Goal: Register for event/course

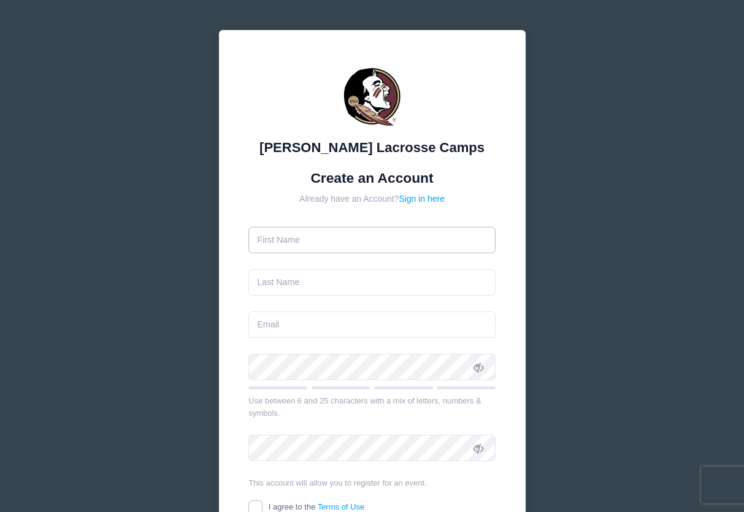
click at [368, 234] on input "text" at bounding box center [371, 240] width 247 height 26
type input "[PERSON_NAME]"
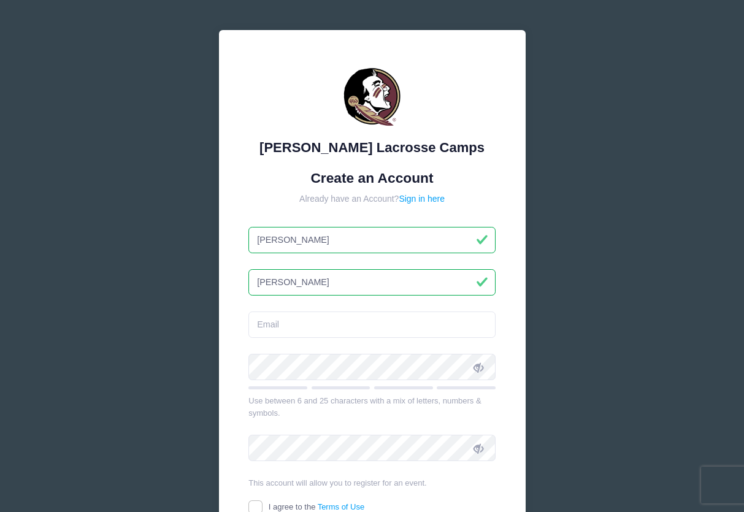
type input "[PERSON_NAME]"
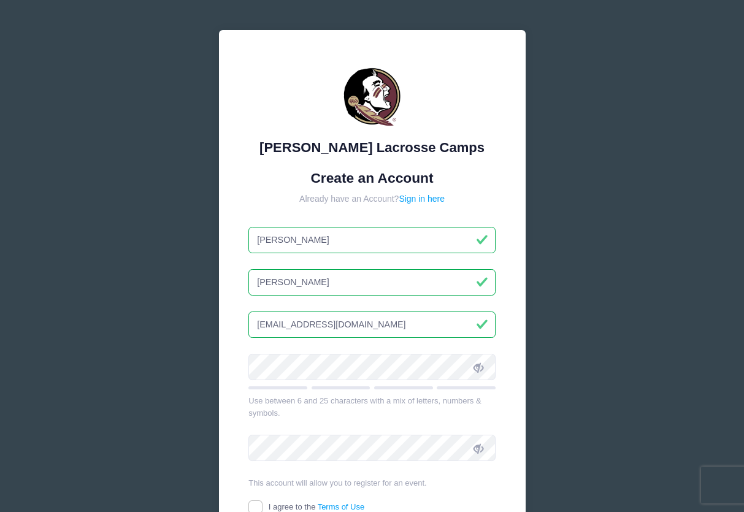
type input "[EMAIL_ADDRESS][DOMAIN_NAME]"
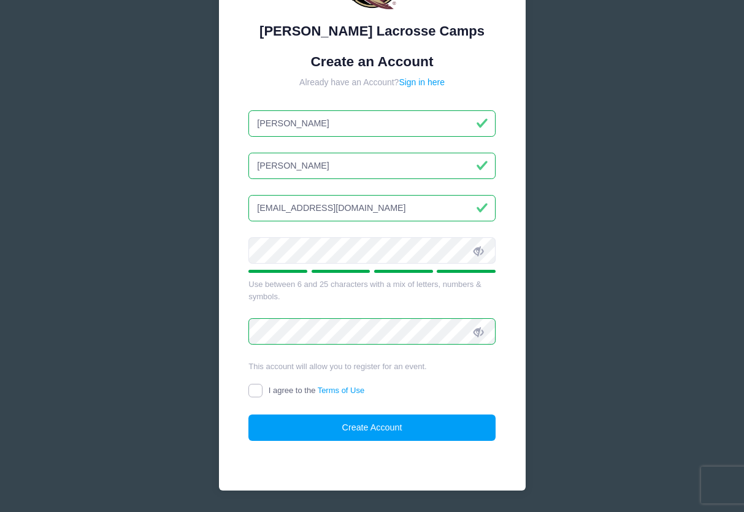
scroll to position [153, 0]
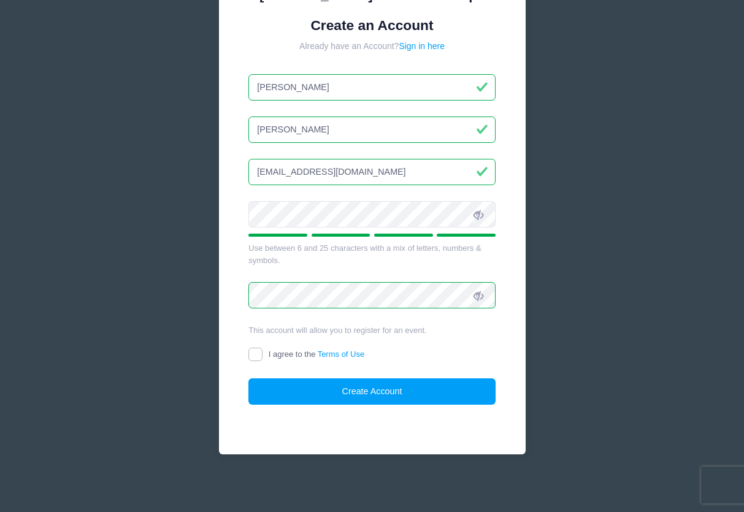
click at [257, 358] on input "I agree to the Terms of Use" at bounding box center [255, 355] width 14 height 14
checkbox input "true"
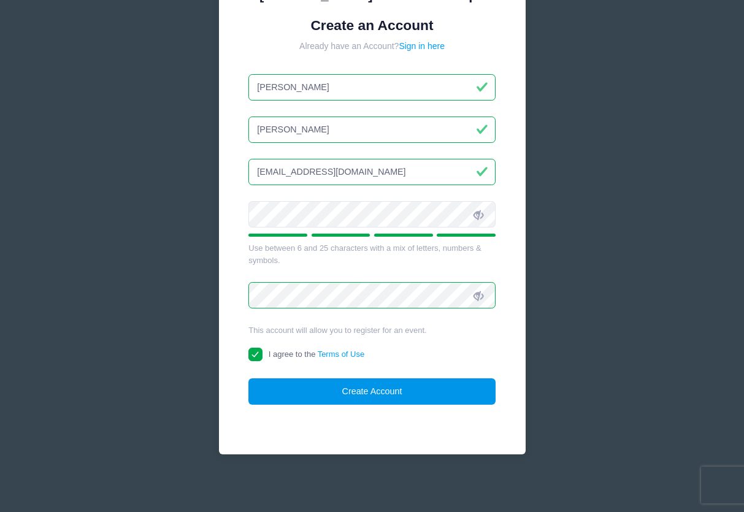
click at [375, 392] on button "Create Account" at bounding box center [371, 392] width 247 height 26
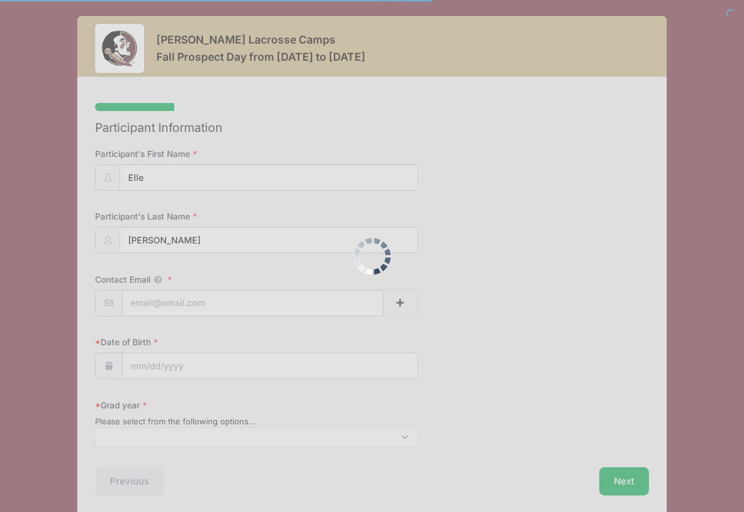
select select
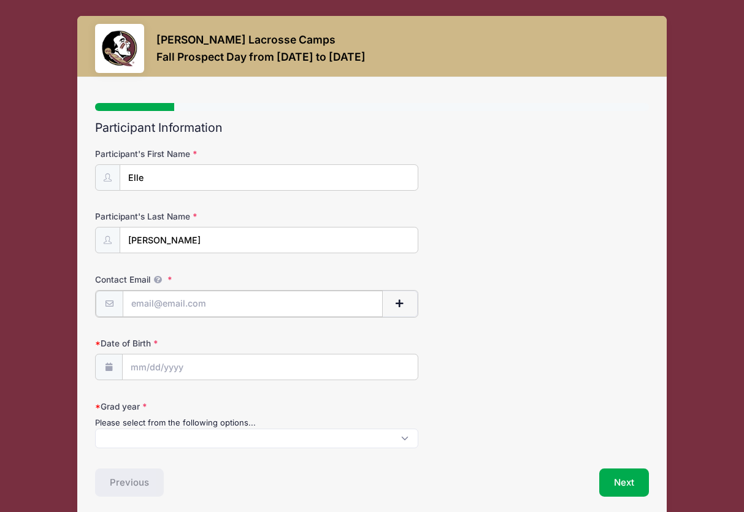
click at [204, 299] on input "Contact Email" at bounding box center [253, 304] width 260 height 26
type input "elle789@icloud.com"
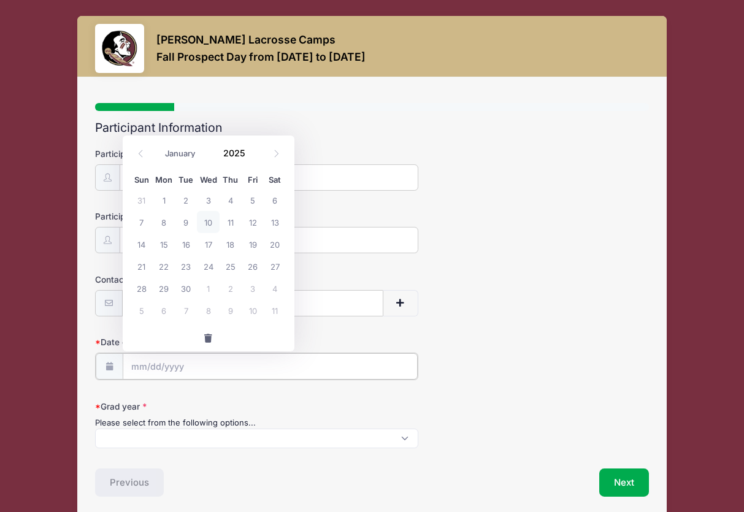
click at [137, 368] on input "Date of Birth" at bounding box center [270, 366] width 295 height 26
click at [142, 160] on span at bounding box center [141, 154] width 20 height 21
click at [140, 160] on span at bounding box center [141, 154] width 20 height 21
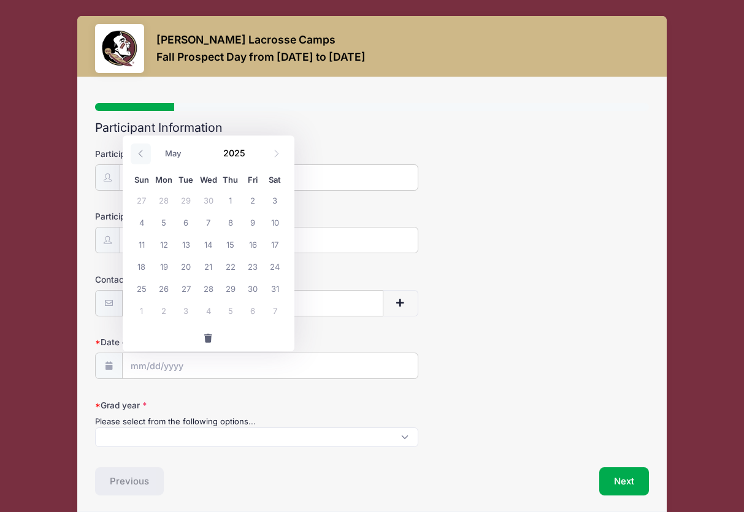
click at [140, 160] on span at bounding box center [141, 154] width 20 height 21
click at [270, 153] on span at bounding box center [276, 154] width 20 height 21
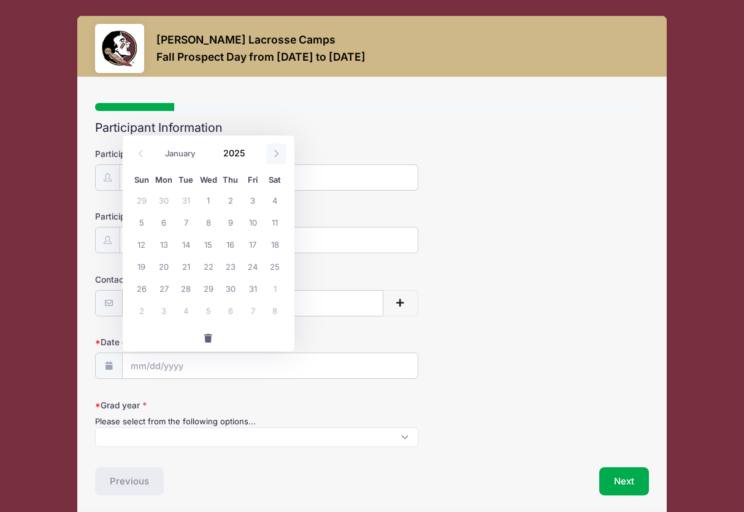
select select "1"
click at [211, 245] on span "12" at bounding box center [208, 244] width 22 height 22
type input "02/12/2025"
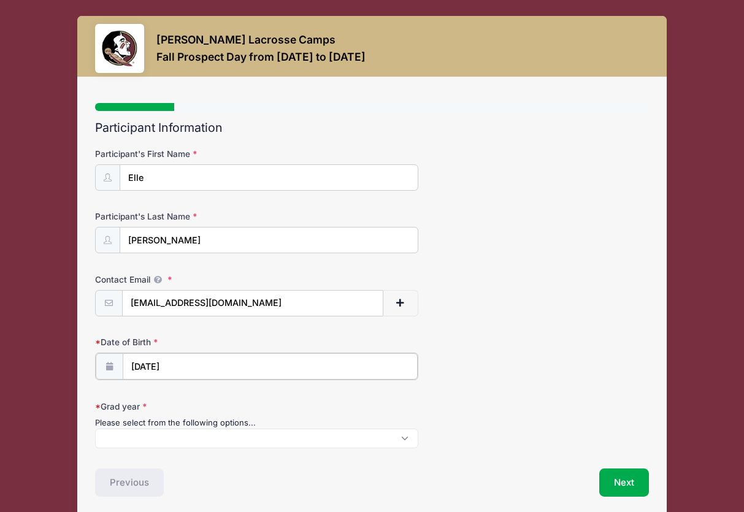
click at [179, 379] on input "02/12/2025" at bounding box center [270, 366] width 295 height 26
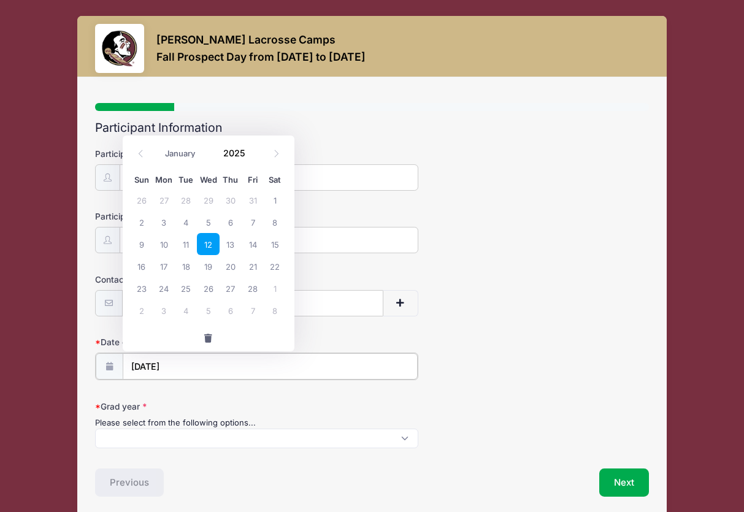
click at [183, 372] on input "02/12/2025" at bounding box center [270, 366] width 295 height 26
click at [242, 154] on input "2025" at bounding box center [238, 153] width 40 height 18
click at [253, 159] on span at bounding box center [253, 157] width 9 height 9
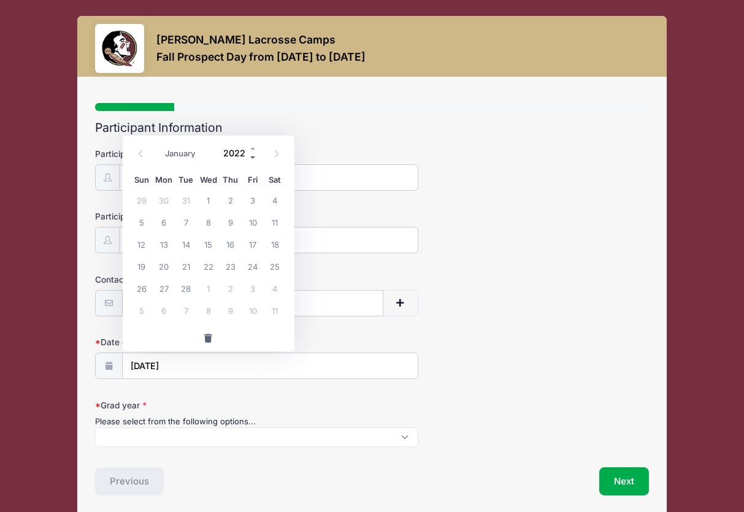
click at [253, 159] on span at bounding box center [253, 157] width 9 height 9
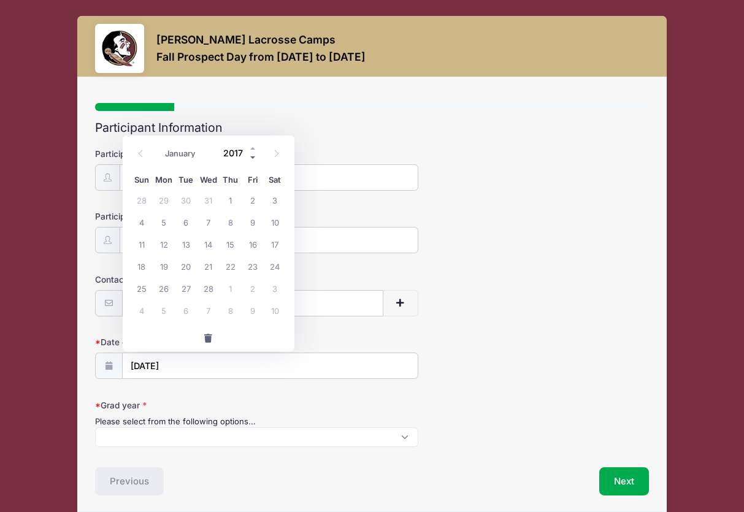
click at [253, 159] on span at bounding box center [253, 157] width 9 height 9
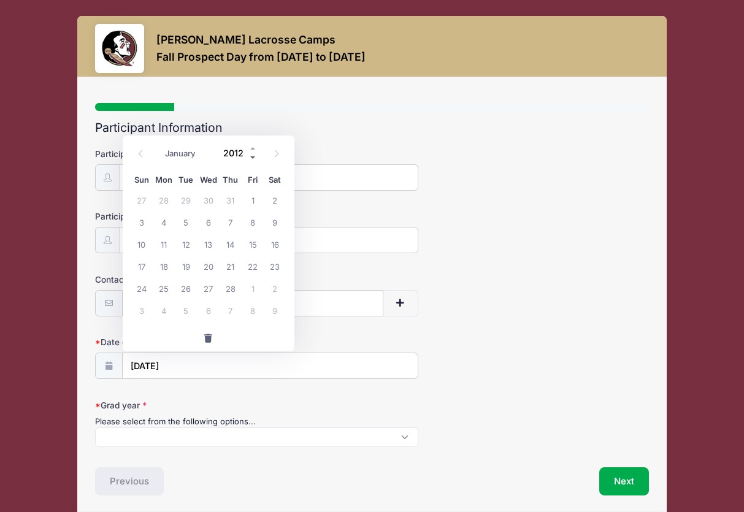
click at [253, 159] on span at bounding box center [253, 157] width 9 height 9
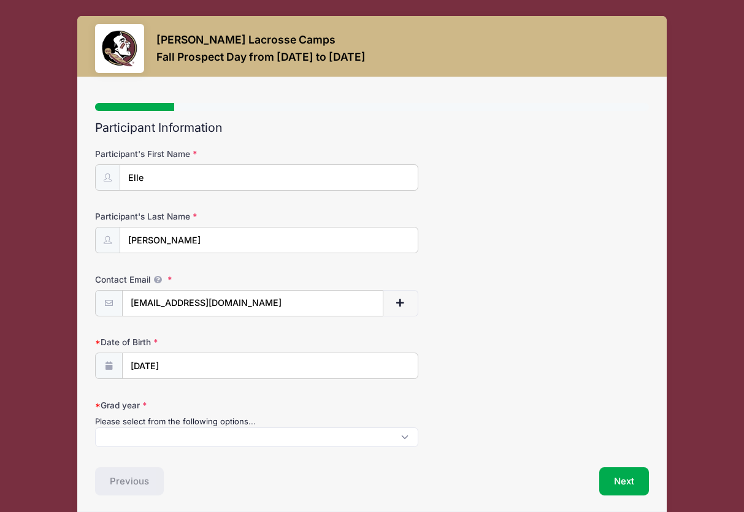
click at [328, 334] on form "Participant's First Name Elle Participant's Last Name Sorenson Contact Email el…" at bounding box center [371, 298] width 553 height 300
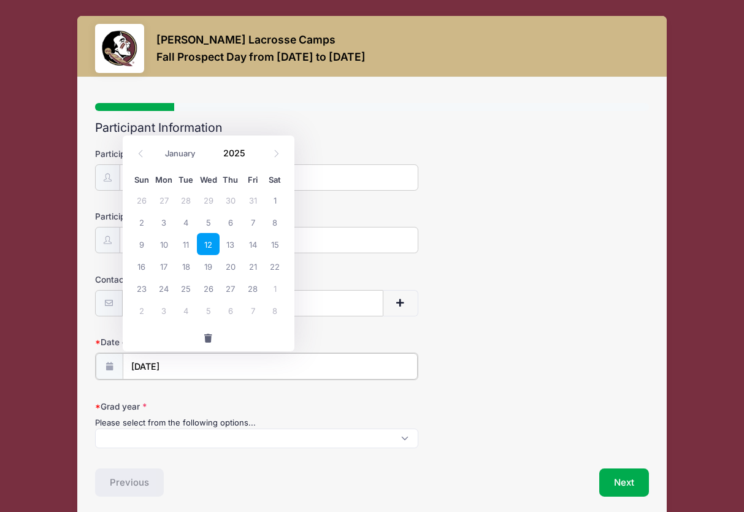
click at [226, 374] on input "02/12/2025" at bounding box center [270, 366] width 295 height 26
click at [237, 155] on input "2025" at bounding box center [238, 153] width 40 height 18
click at [255, 161] on span at bounding box center [253, 157] width 9 height 9
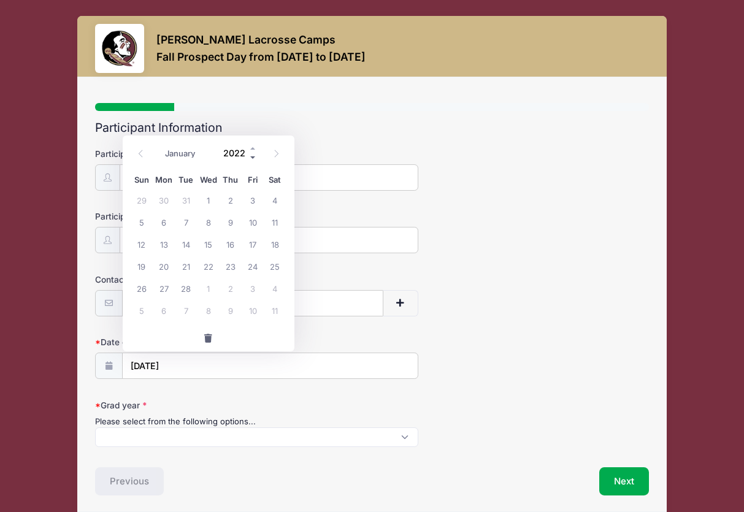
click at [255, 161] on span at bounding box center [253, 157] width 9 height 9
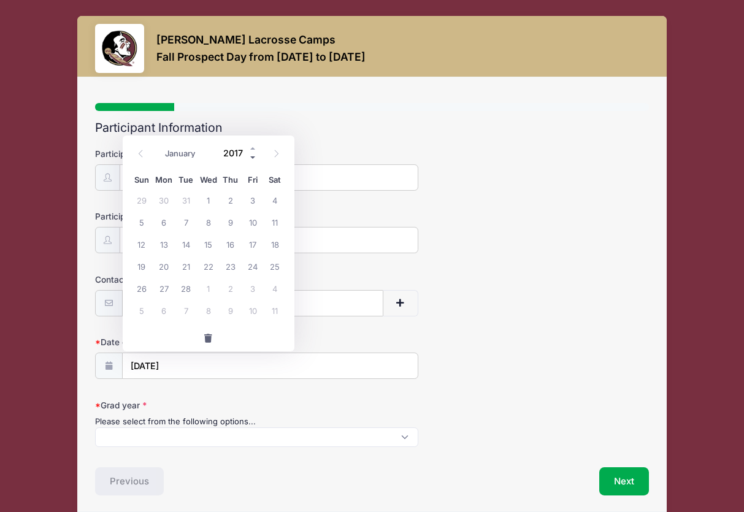
click at [255, 161] on span at bounding box center [253, 157] width 9 height 9
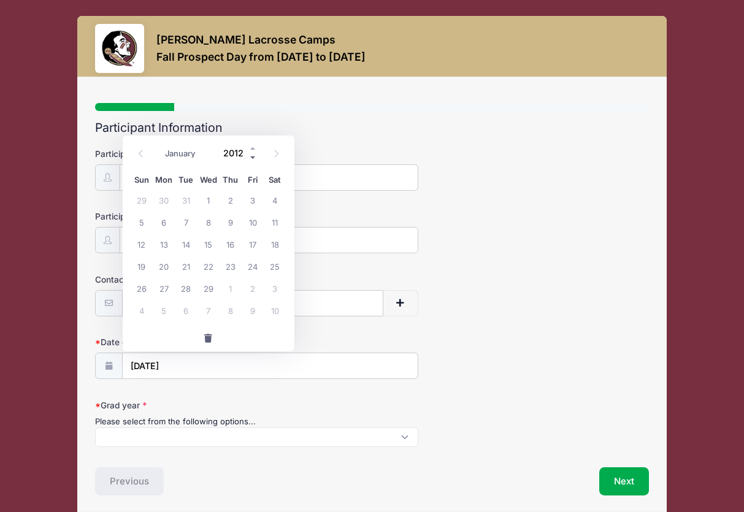
click at [255, 161] on span at bounding box center [253, 157] width 9 height 9
type input "2010"
click at [256, 222] on span "12" at bounding box center [253, 222] width 22 height 22
type input "02/12/2010"
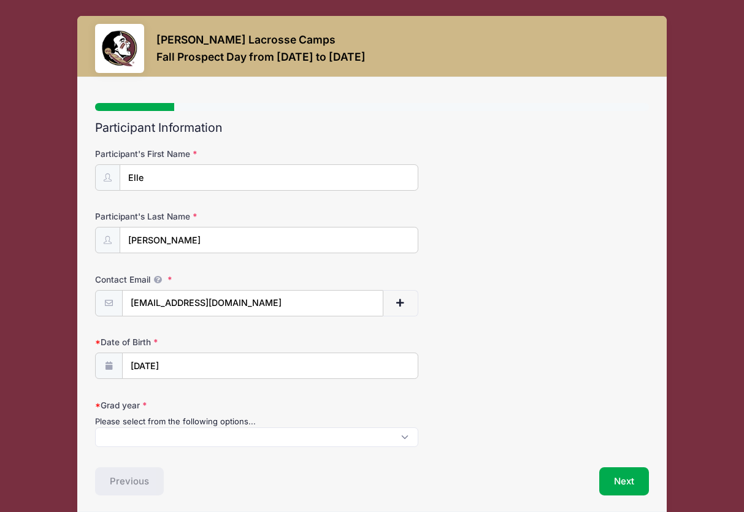
click at [273, 400] on form "Participant's First Name Elle Participant's Last Name Sorenson Contact Email el…" at bounding box center [371, 298] width 553 height 300
click at [276, 433] on span at bounding box center [256, 438] width 323 height 20
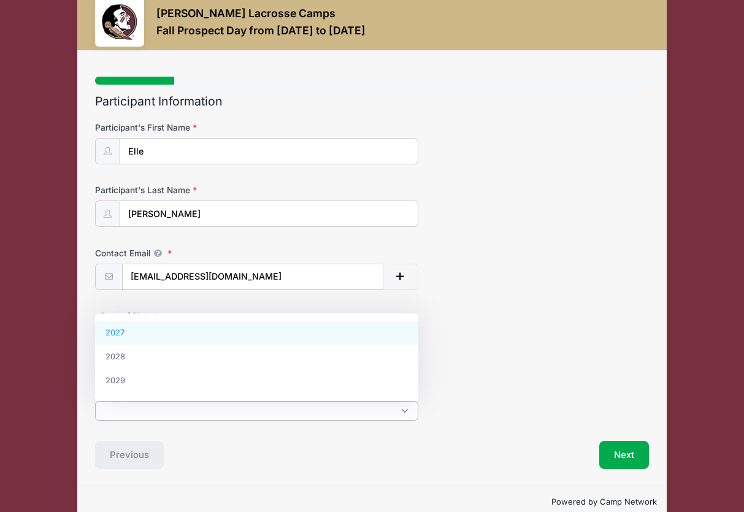
scroll to position [43, 0]
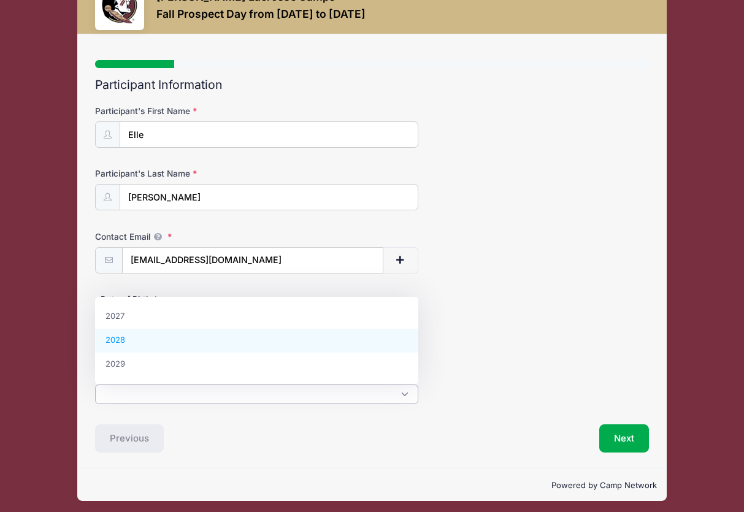
select select "2028"
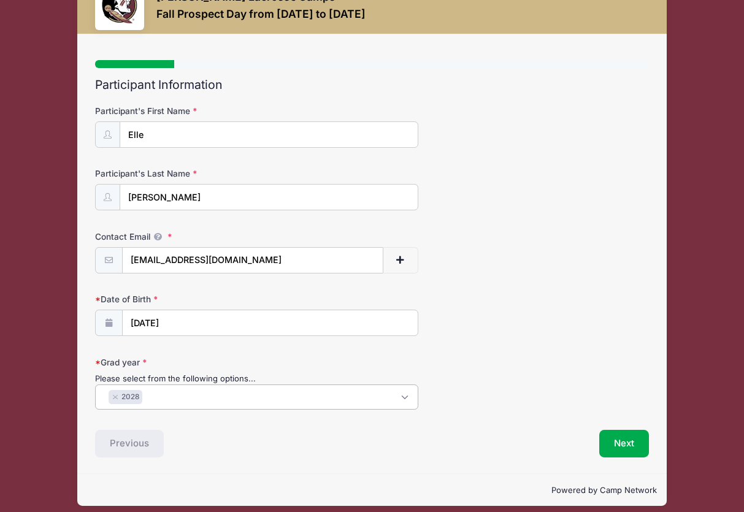
scroll to position [13, 0]
click at [622, 445] on button "Next" at bounding box center [624, 444] width 50 height 28
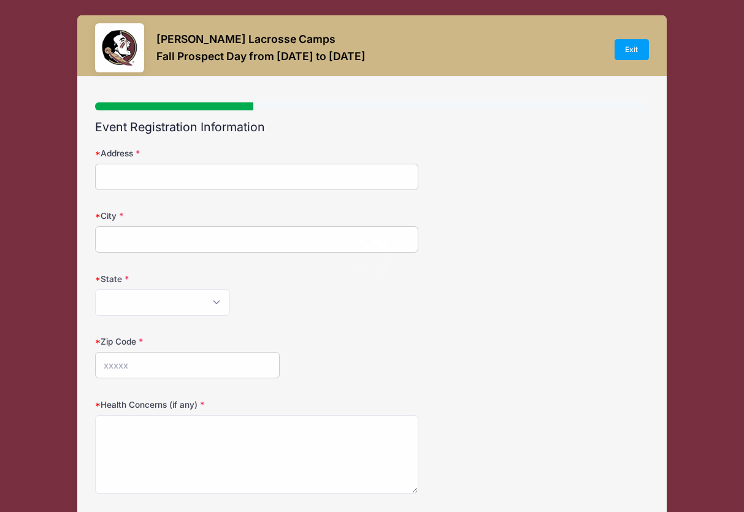
scroll to position [0, 0]
click at [303, 185] on input "Address" at bounding box center [256, 177] width 323 height 26
type input "14458 cypress island circle"
type input "west palm beach"
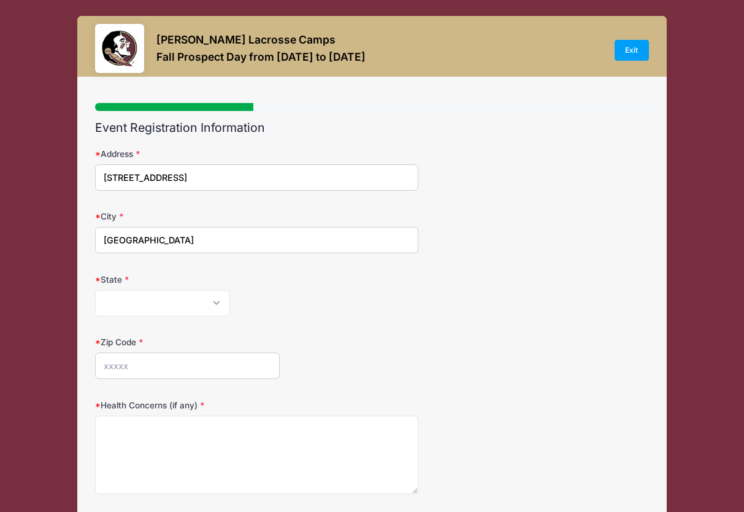
select select "FL"
type input "33410"
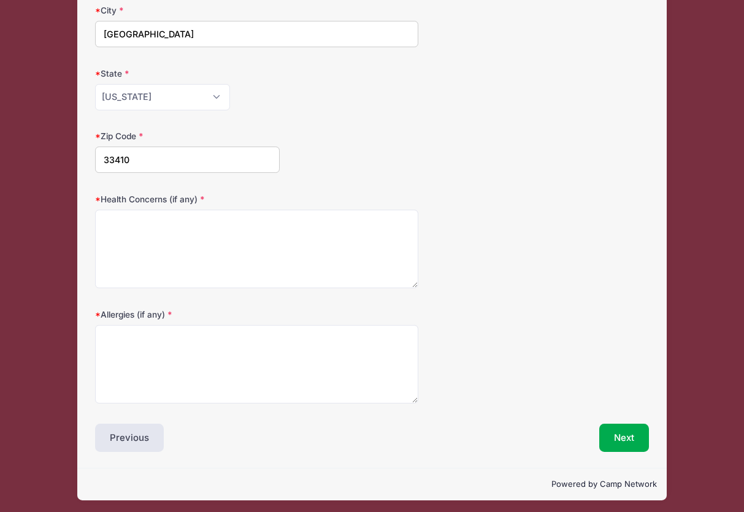
scroll to position [210, 0]
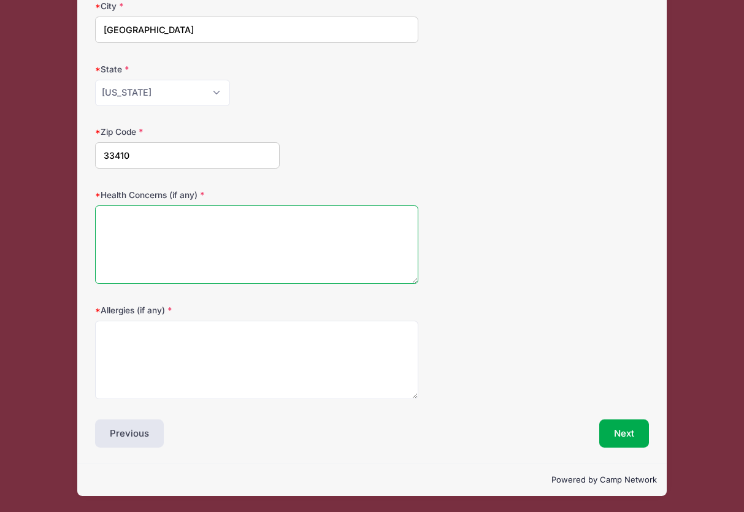
click at [221, 265] on textarea "Health Concerns (if any)" at bounding box center [256, 245] width 323 height 79
type textarea "None"
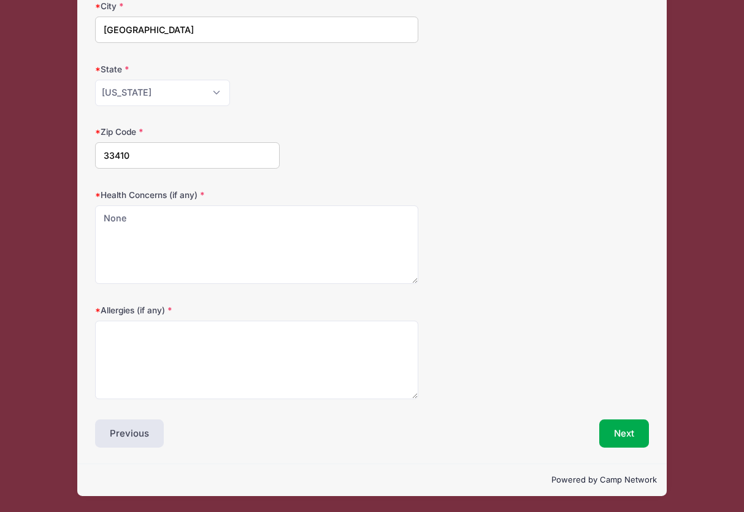
click at [212, 407] on div "Event Registration Information Address 14458 cypress island circle City west pa…" at bounding box center [371, 178] width 553 height 537
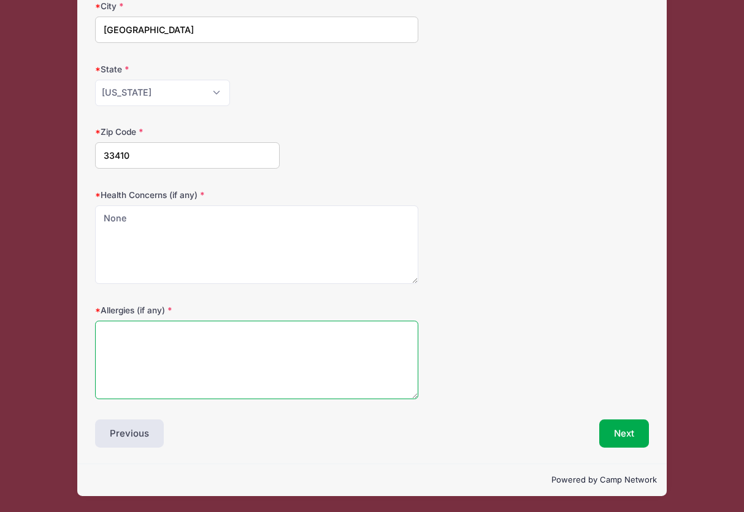
click at [242, 373] on textarea "Allergies (if any)" at bounding box center [256, 360] width 323 height 79
type textarea "None"
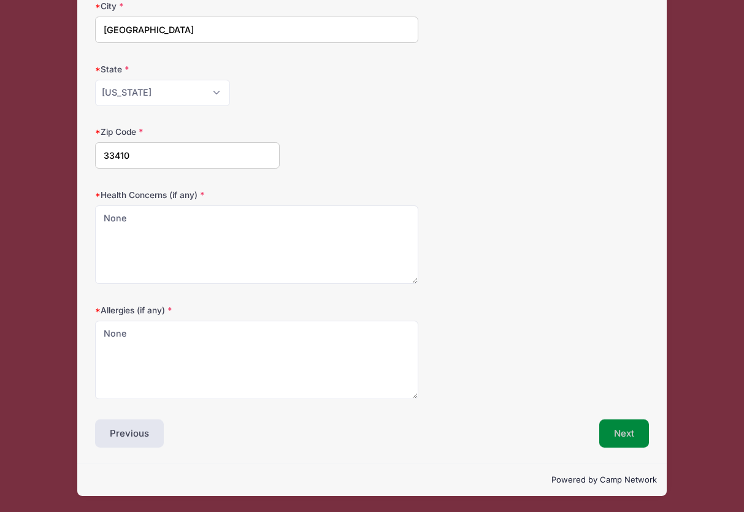
click at [629, 424] on button "Next" at bounding box center [624, 434] width 50 height 28
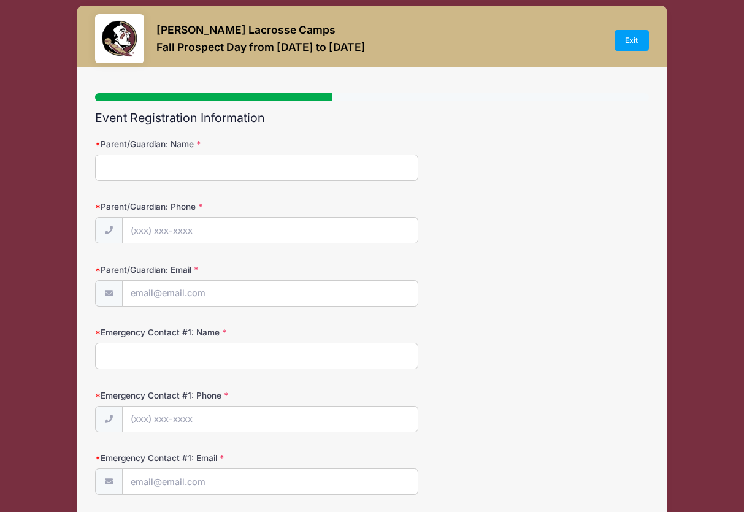
scroll to position [0, 0]
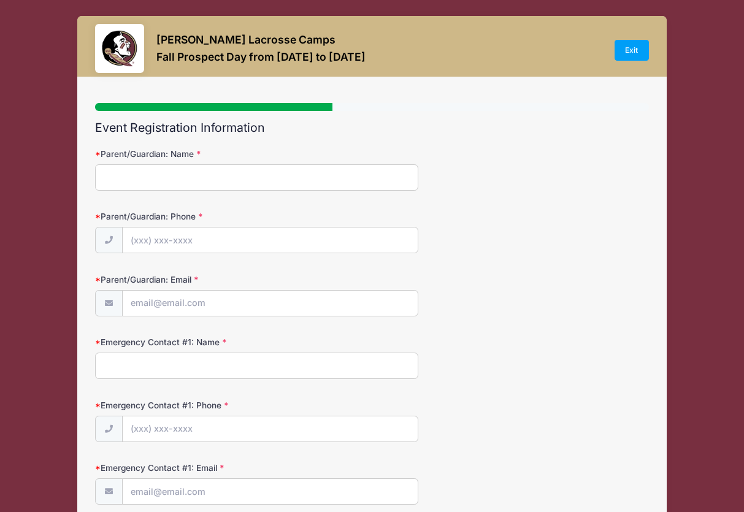
click at [318, 185] on input "Parent/Guardian: Name" at bounding box center [256, 177] width 323 height 26
type input "[PERSON_NAME]"
type input "(860) 371-5328"
type input "csorenson@gmail.com"
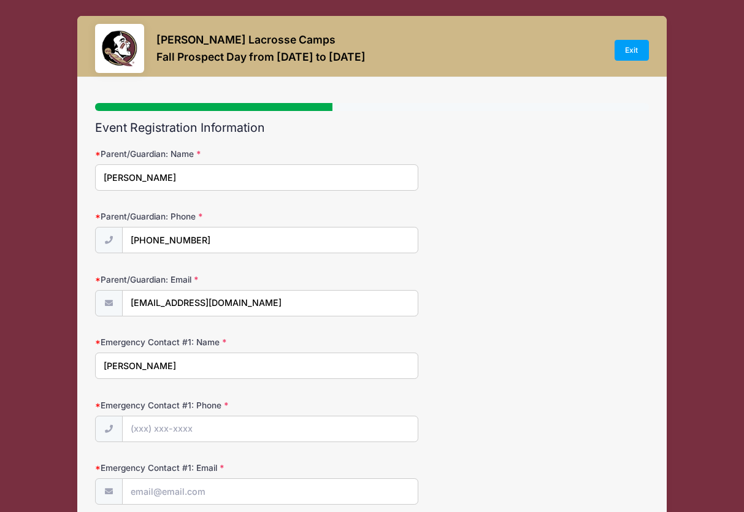
type input "christine"
type input "(772) 631-4554"
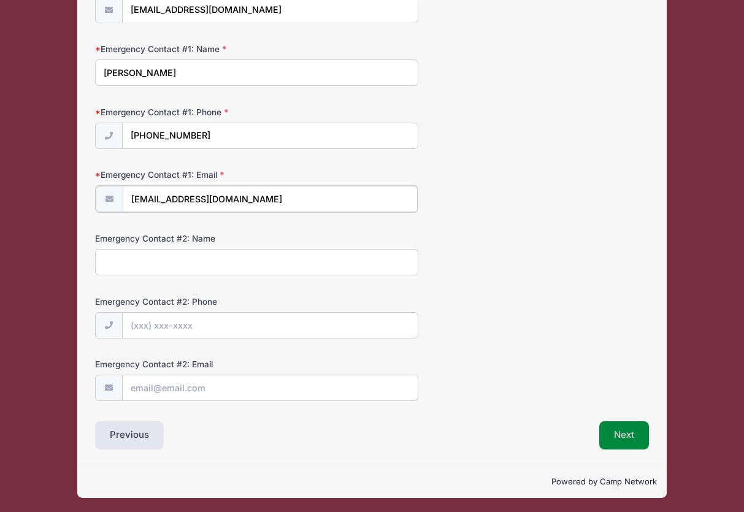
type input "christinesorenson@yahoo.com"
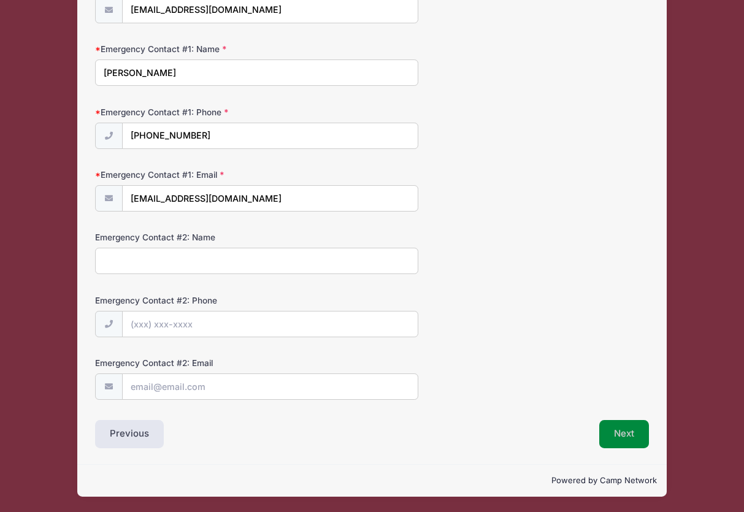
click at [625, 435] on button "Next" at bounding box center [624, 434] width 50 height 28
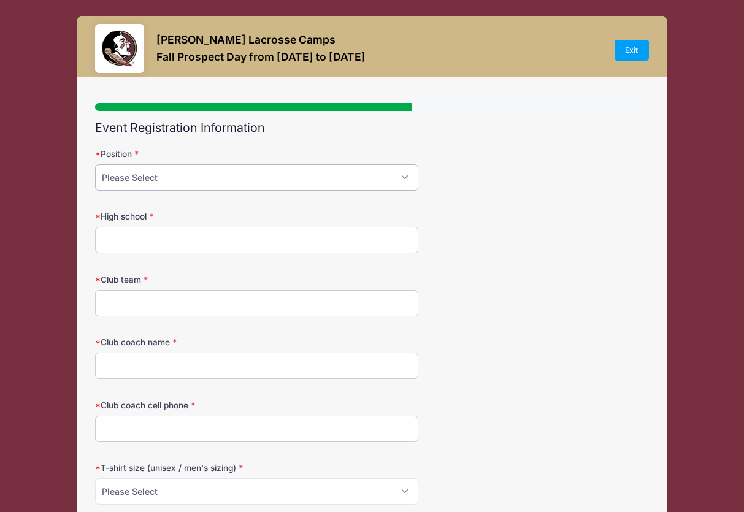
select select "Defense"
click option "Defense" at bounding box center [0, 0] width 0 height 0
click at [224, 236] on input "High school" at bounding box center [256, 240] width 323 height 26
type input "The Benjamin School"
type input "Florida Select"
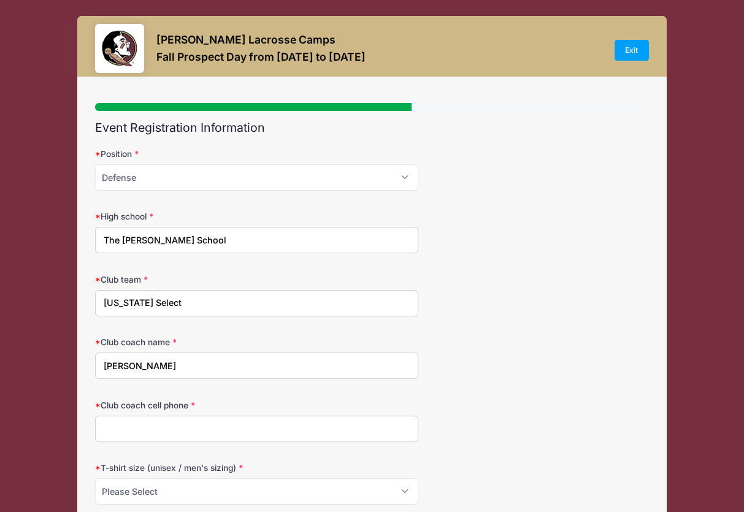
type input "John McClain"
type input "561-702-6009"
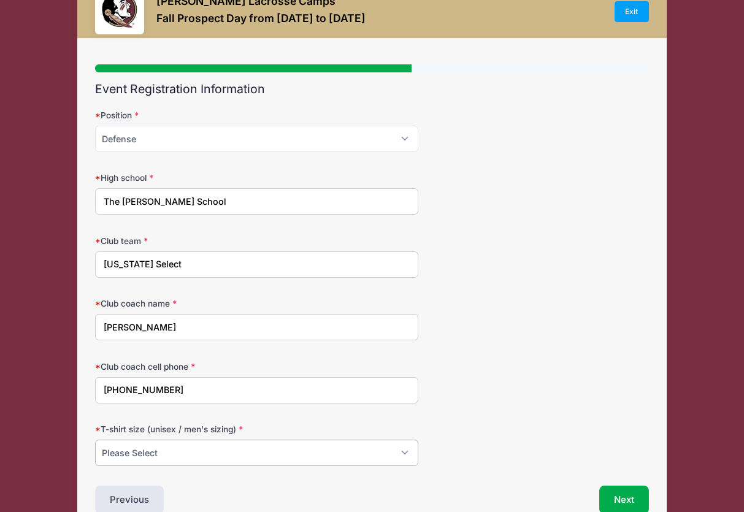
scroll to position [105, 0]
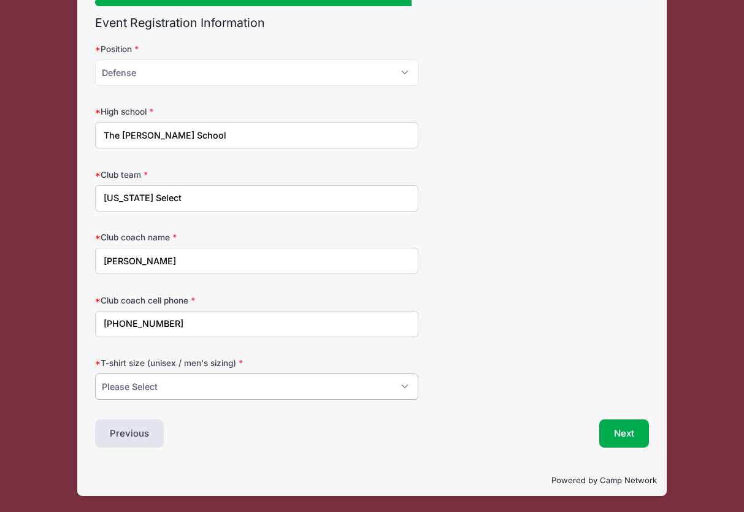
select select "Medium"
click option "Medium" at bounding box center [0, 0] width 0 height 0
click at [624, 434] on button "Next" at bounding box center [624, 434] width 50 height 28
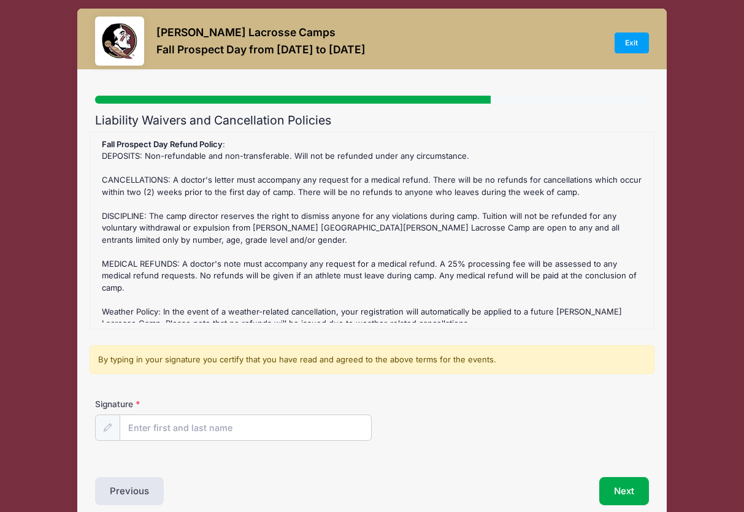
scroll to position [0, 0]
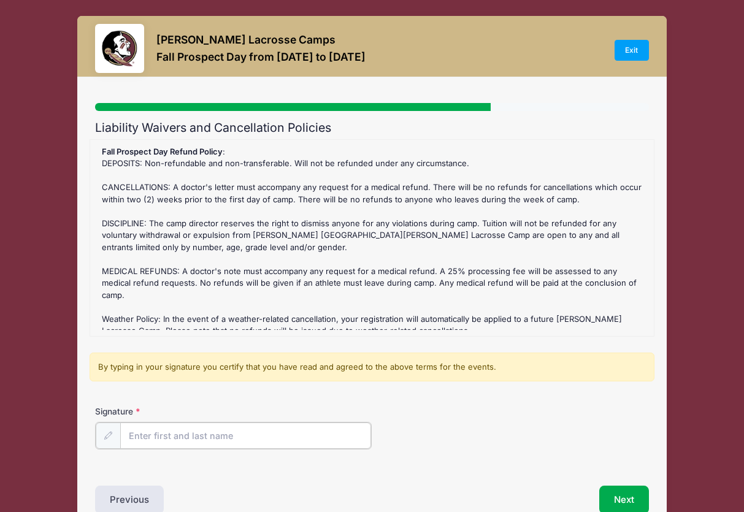
click at [321, 432] on input "Signature" at bounding box center [245, 436] width 251 height 26
type input "Elle Sorenson"
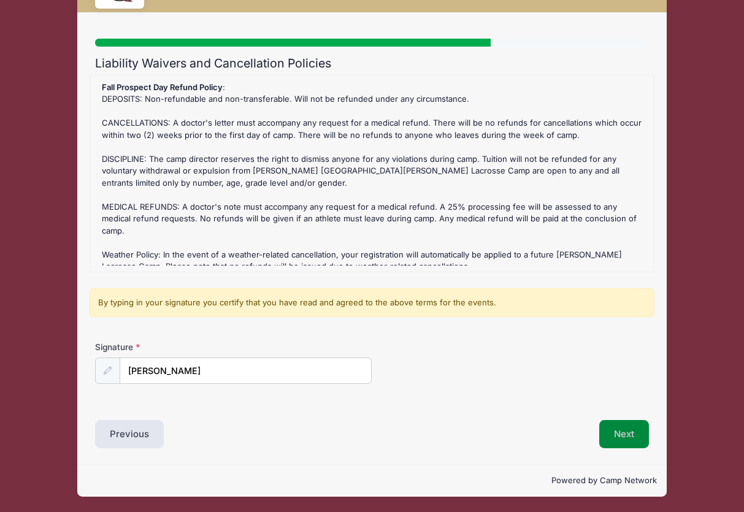
click at [628, 431] on button "Next" at bounding box center [624, 434] width 50 height 28
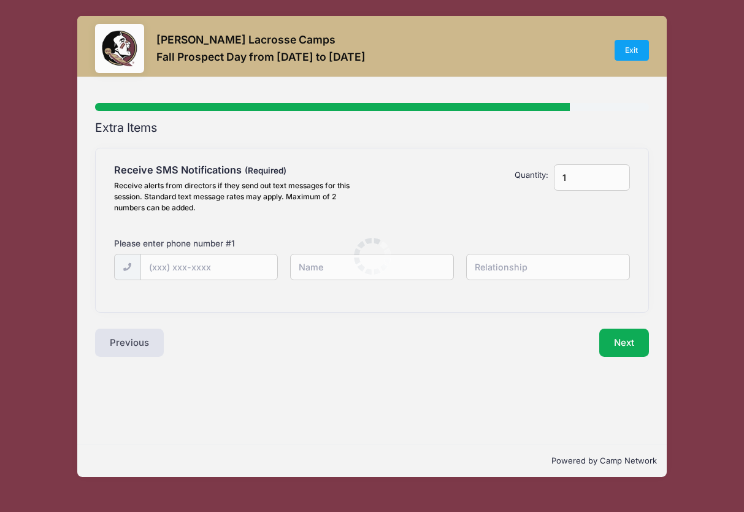
scroll to position [0, 0]
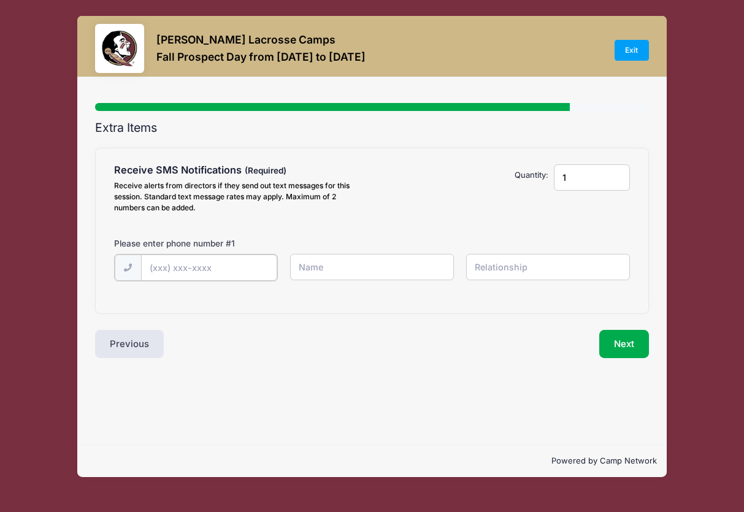
click at [237, 266] on input "text" at bounding box center [209, 268] width 136 height 26
type input "(860) 371-5328"
type input "chris"
type input "father"
click at [617, 344] on button "Next" at bounding box center [624, 343] width 50 height 28
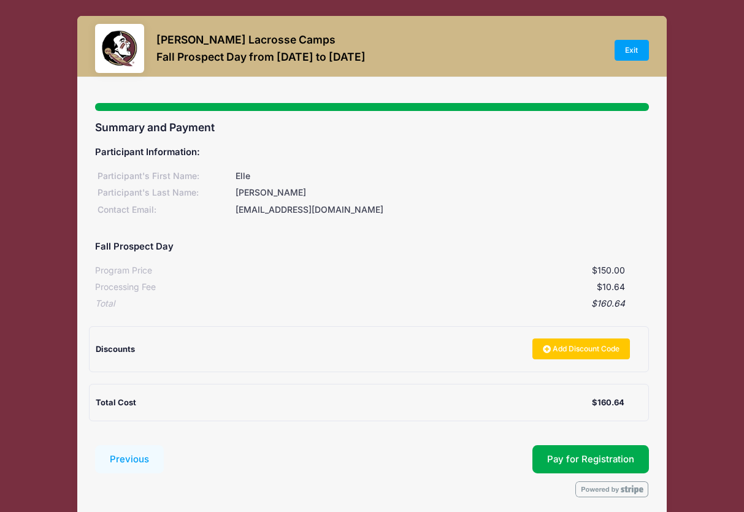
scroll to position [50, 0]
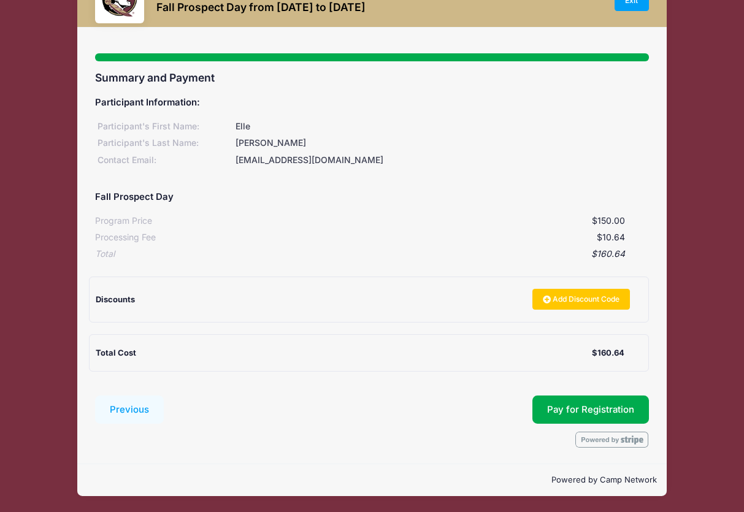
drag, startPoint x: 444, startPoint y: 416, endPoint x: 437, endPoint y: 416, distance: 6.7
drag, startPoint x: 433, startPoint y: 416, endPoint x: 461, endPoint y: 412, distance: 28.5
click at [450, 416] on div "Submit Pay for Registration" at bounding box center [409, 410] width 479 height 28
click at [582, 409] on button "Pay for Registration" at bounding box center [591, 410] width 117 height 28
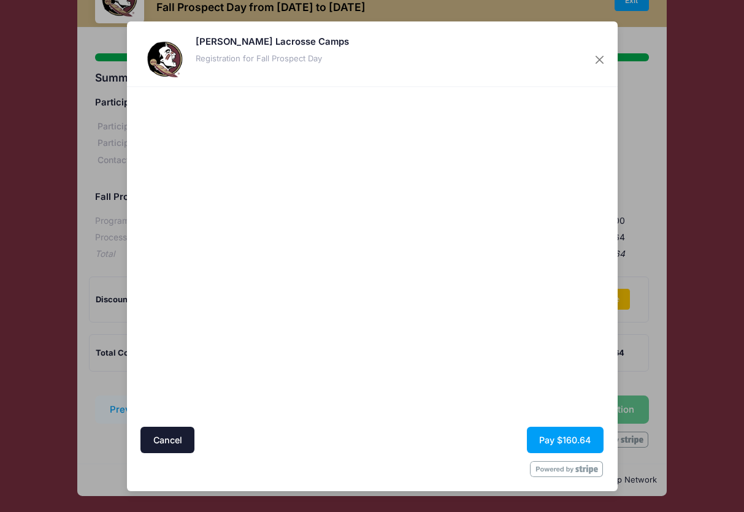
click at [463, 392] on div at bounding box center [491, 257] width 226 height 328
click at [553, 442] on button "Pay $160.64" at bounding box center [565, 440] width 77 height 26
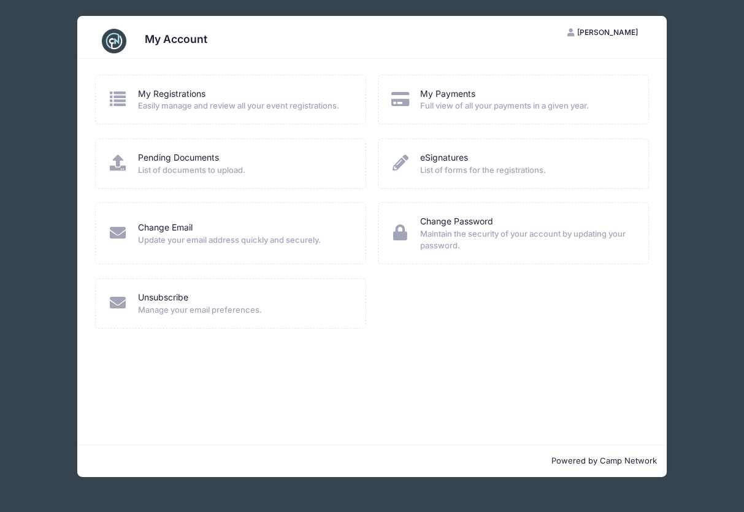
click at [205, 172] on span "List of documents to upload." at bounding box center [244, 170] width 212 height 12
click at [170, 156] on link "Pending Documents" at bounding box center [178, 158] width 81 height 13
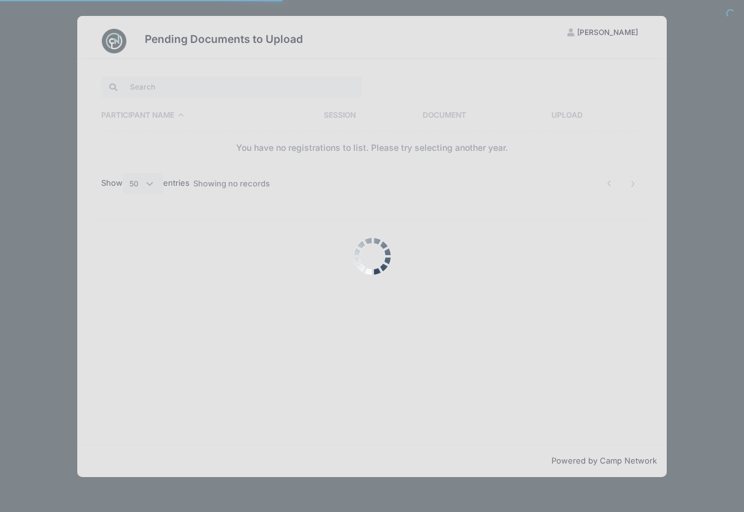
select select "50"
